Goal: Information Seeking & Learning: Learn about a topic

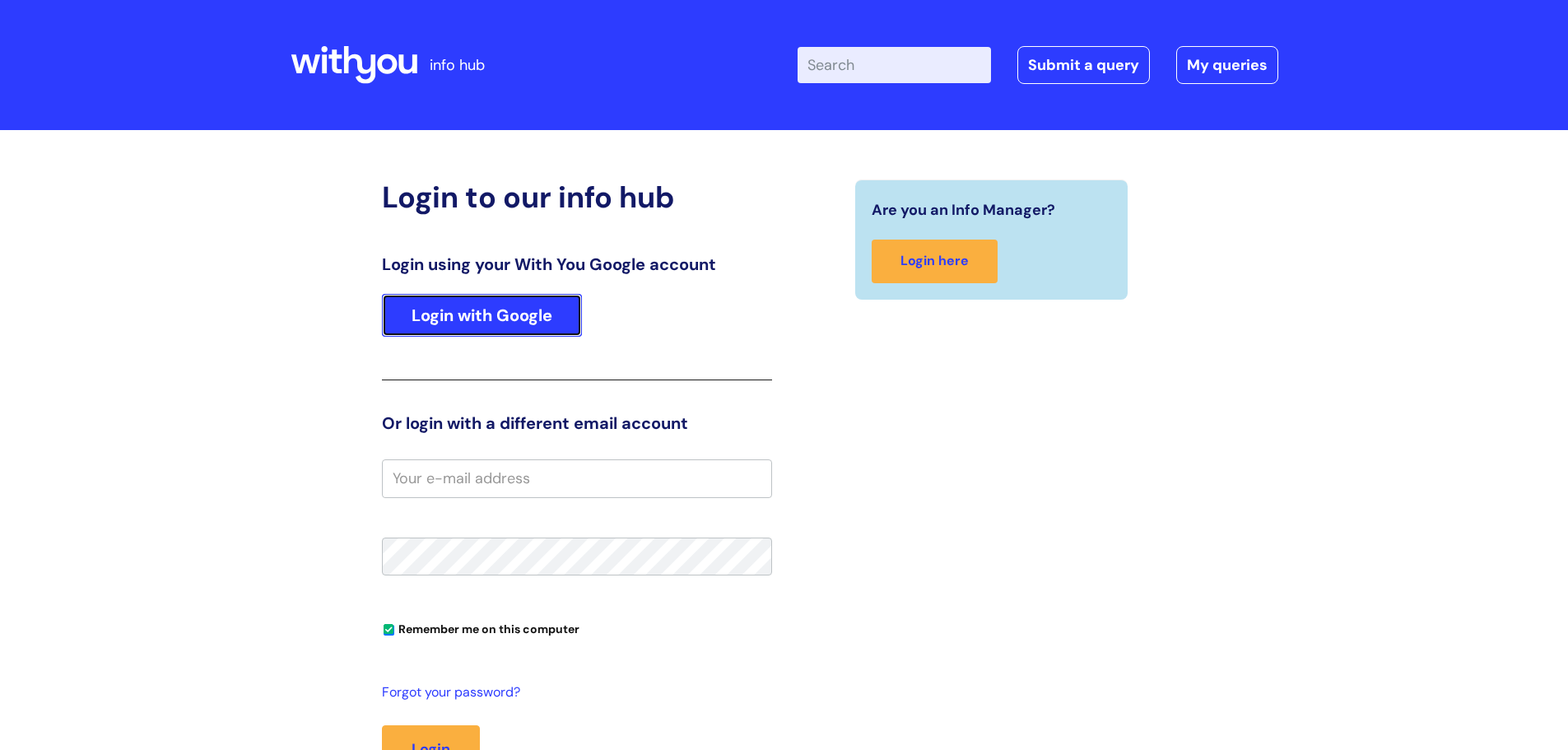
click at [477, 317] on link "Login with Google" at bounding box center [482, 315] width 200 height 43
click at [507, 329] on link "Login with Google" at bounding box center [482, 315] width 200 height 43
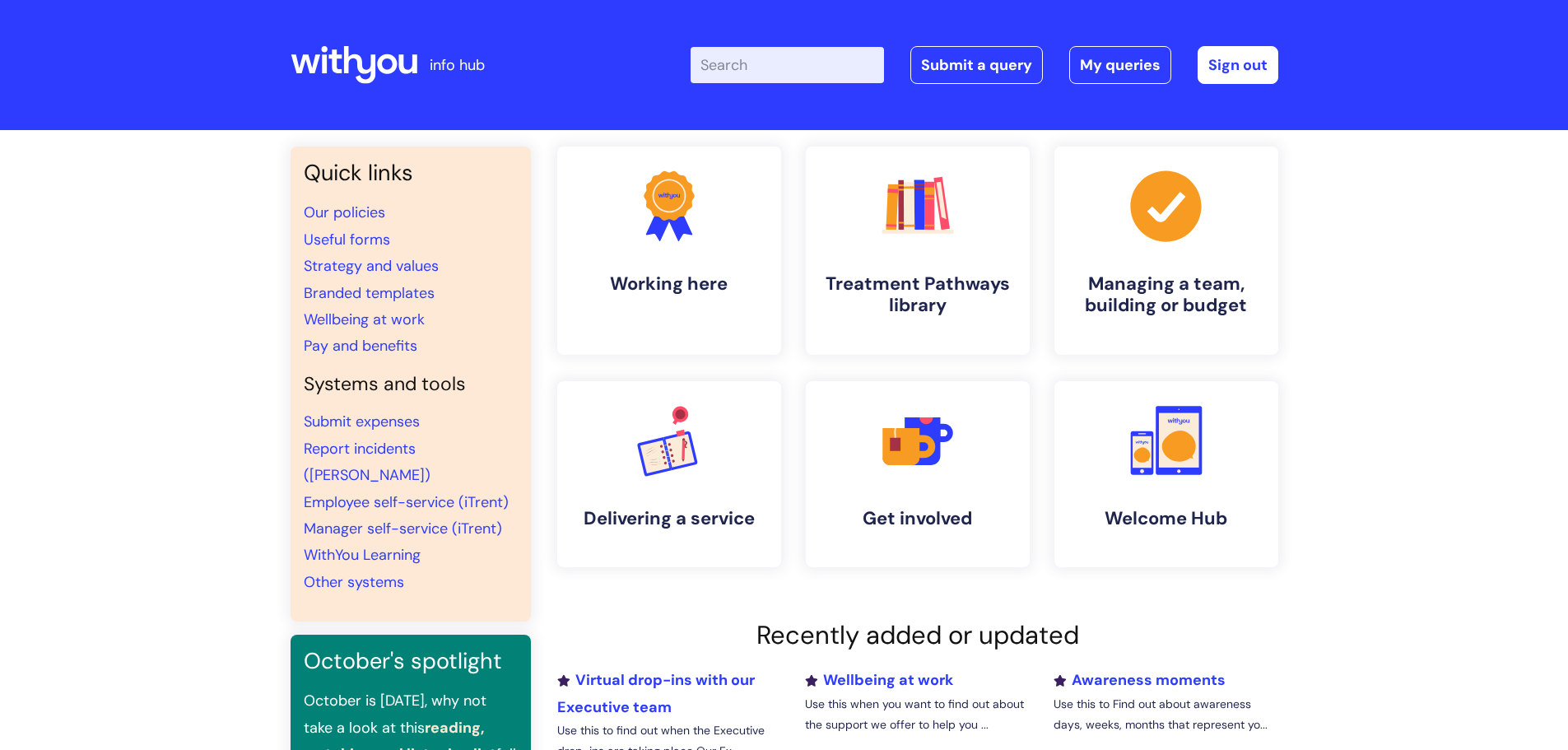
click at [806, 68] on input "Enter your search term here..." at bounding box center [787, 65] width 193 height 36
type input "sikness"
click button "Search" at bounding box center [0, 0] width 0 height 0
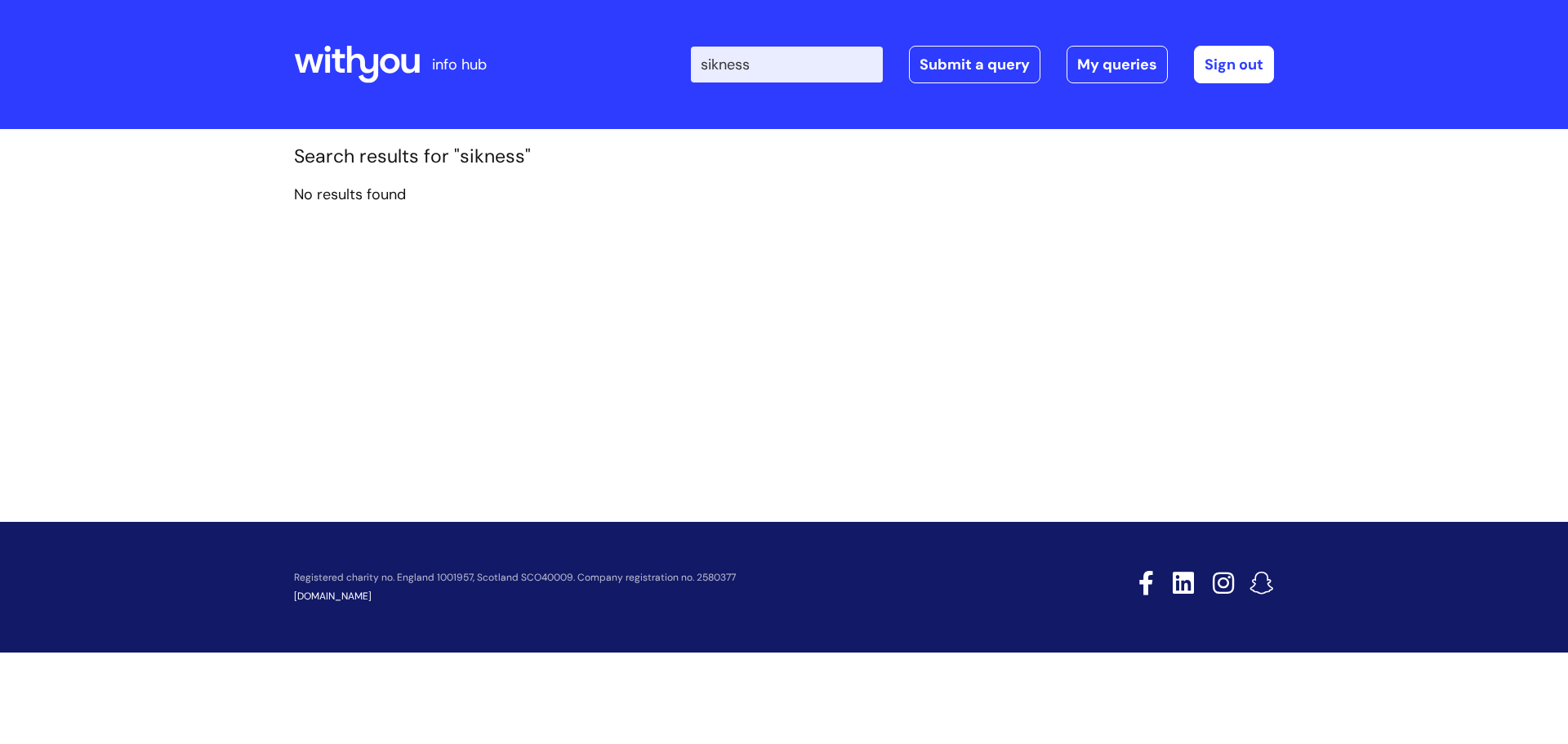
click at [732, 62] on input "sikness" at bounding box center [786, 65] width 192 height 36
type input "sickness"
click button "Search" at bounding box center [0, 0] width 0 height 0
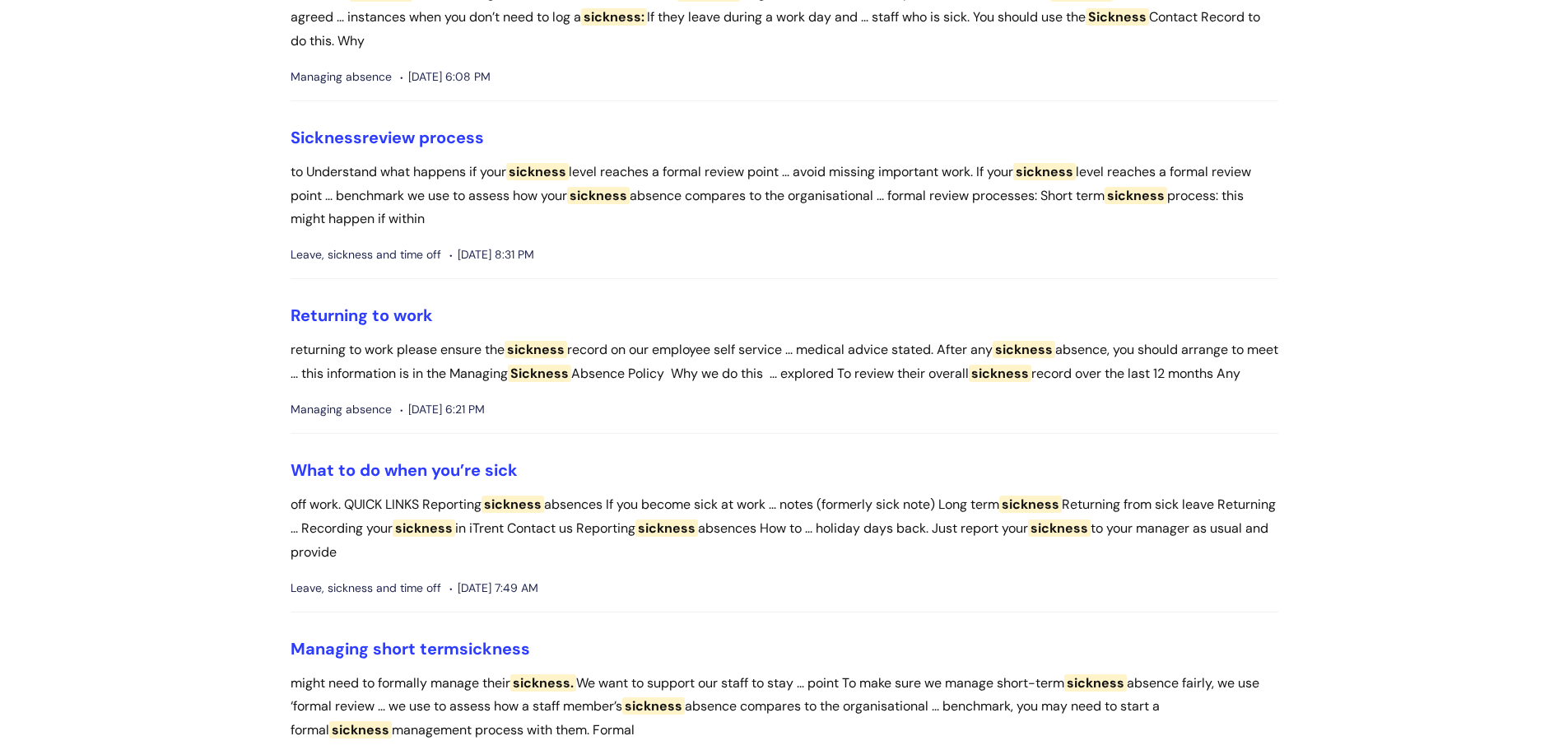
scroll to position [494, 0]
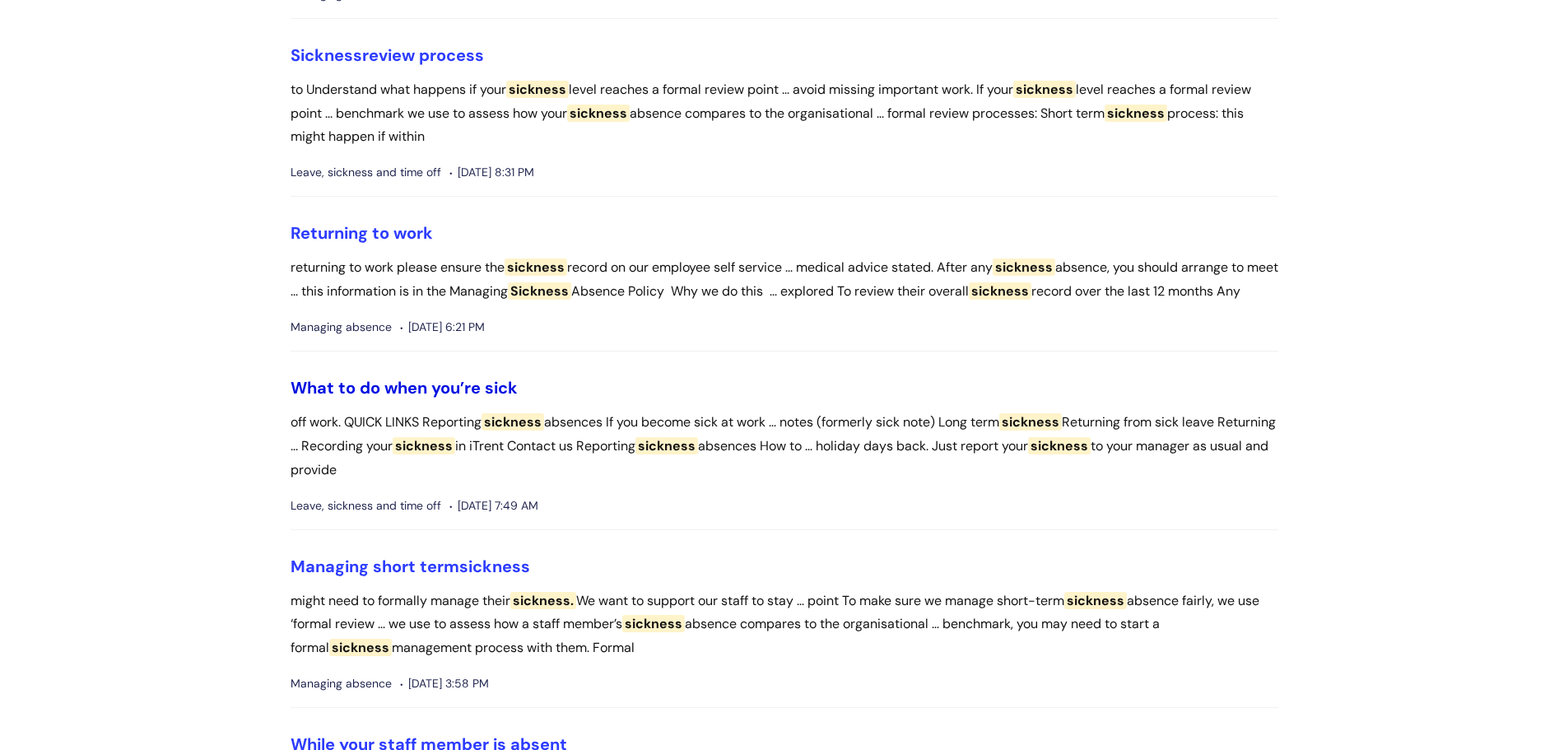
click at [423, 399] on link "What to do when you’re sick" at bounding box center [404, 388] width 227 height 22
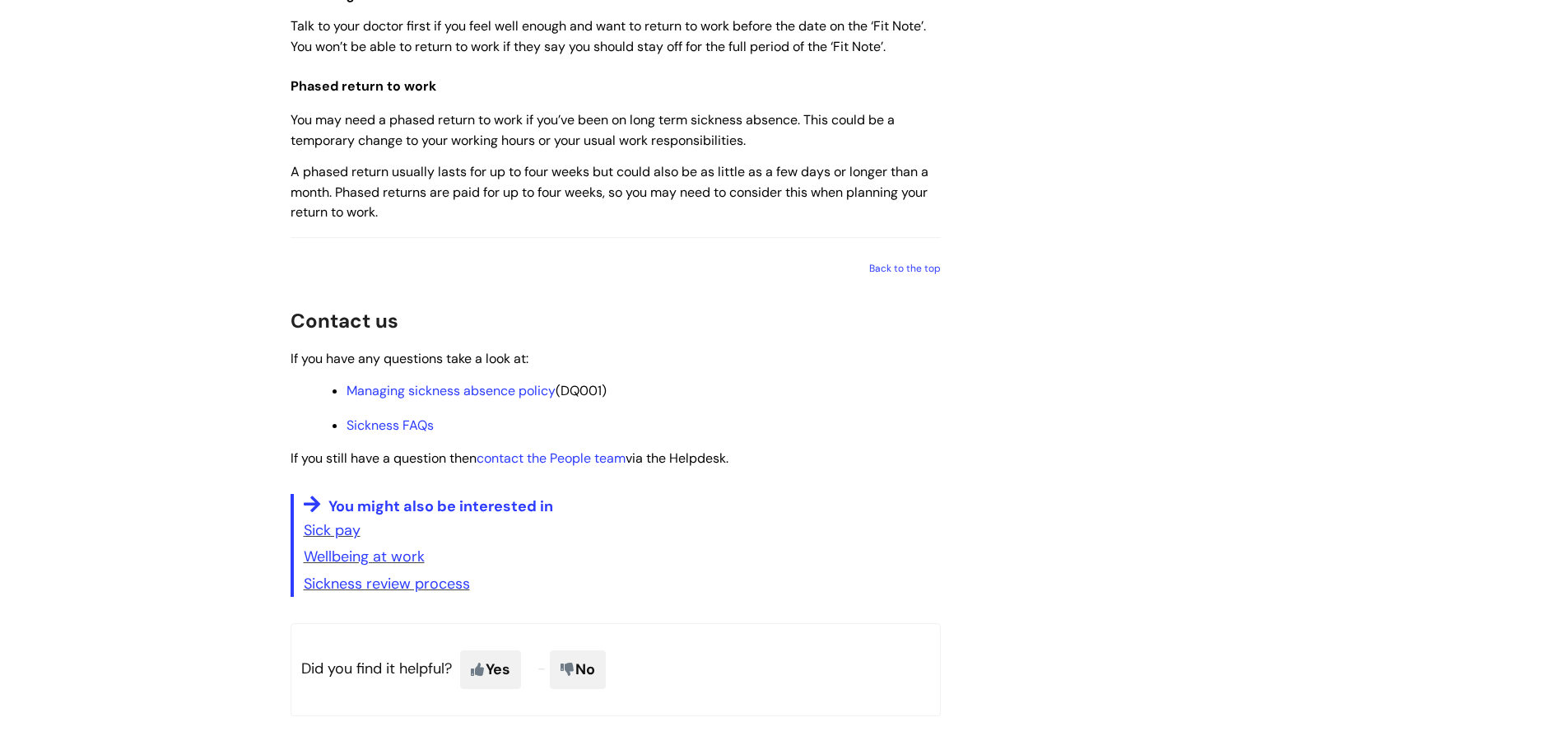
scroll to position [2223, 0]
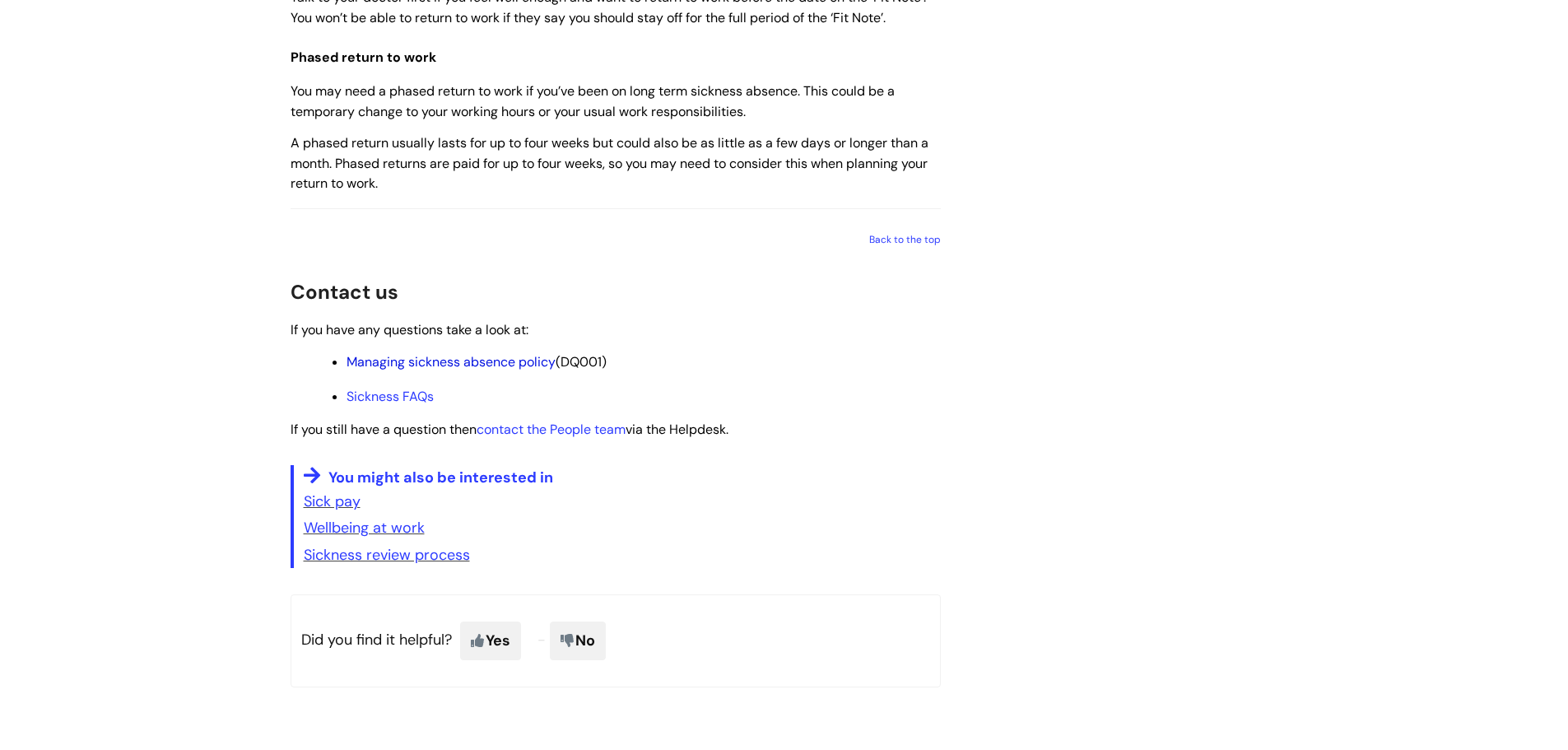
click at [463, 370] on link "Managing sickness absence policy" at bounding box center [451, 361] width 209 height 17
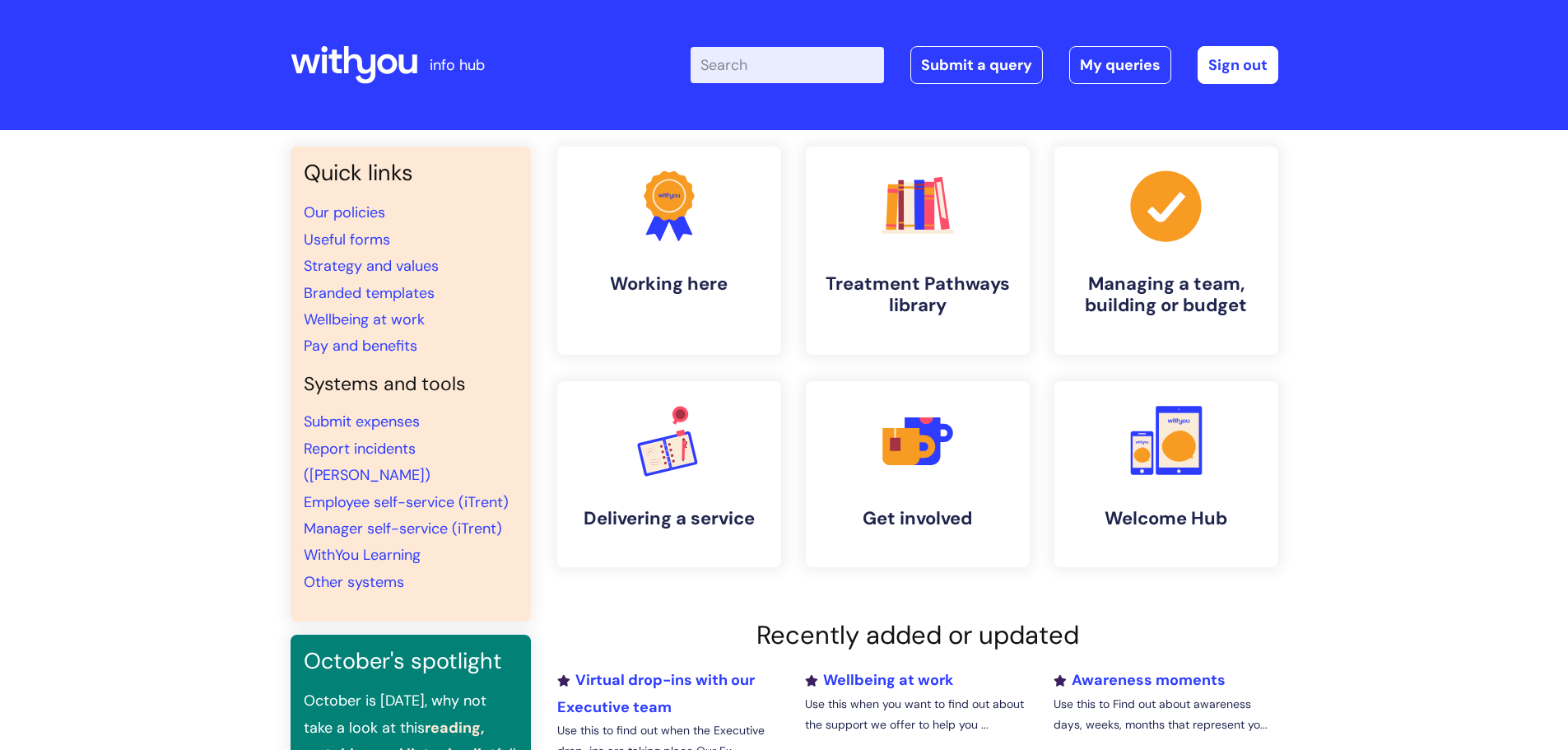
click at [766, 68] on input "Enter your search term here..." at bounding box center [787, 65] width 193 height 36
type input "DNA"
click button "Search" at bounding box center [0, 0] width 0 height 0
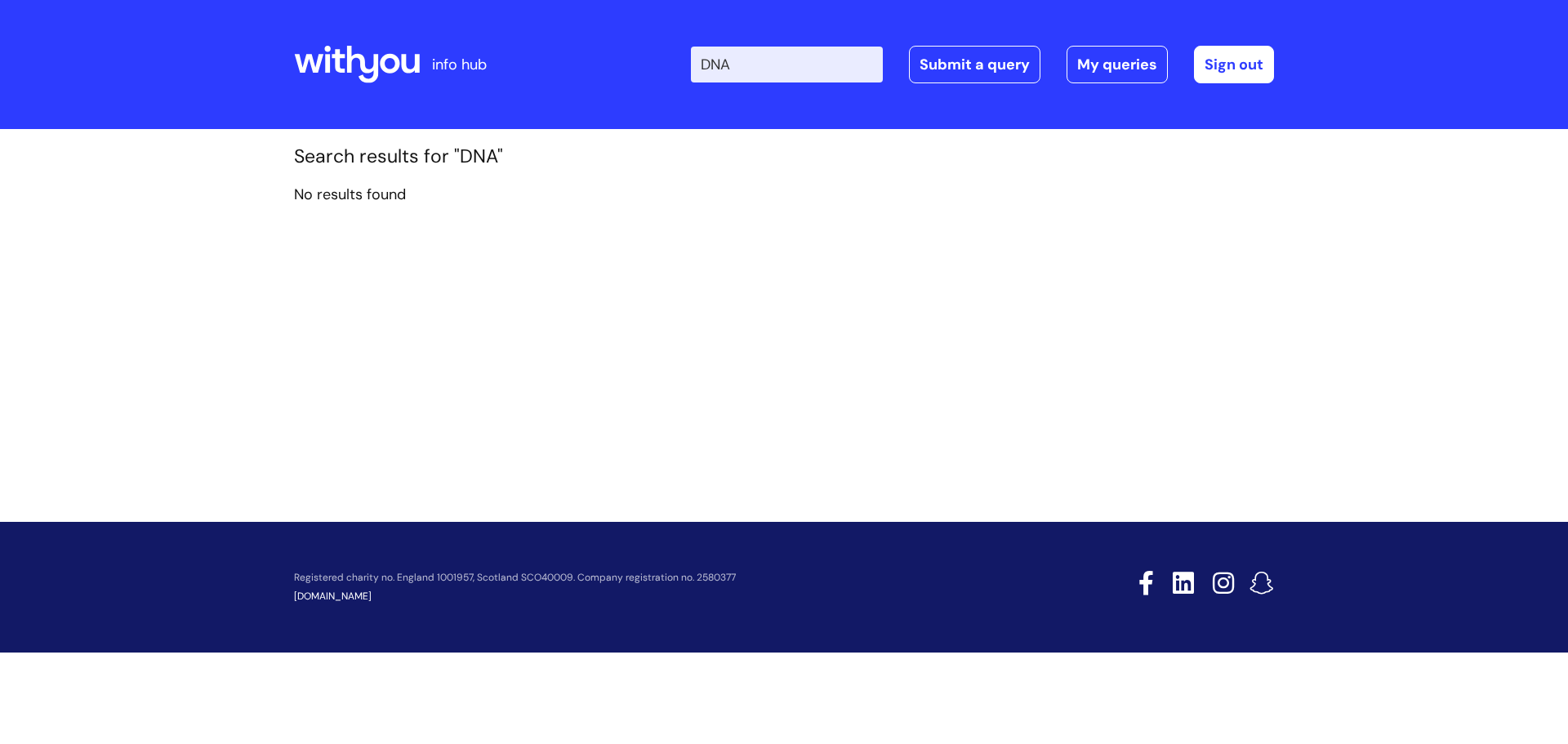
click at [750, 66] on input "DNA" at bounding box center [786, 65] width 192 height 36
click at [712, 59] on input "DNA" at bounding box center [786, 65] width 192 height 36
